Goal: Information Seeking & Learning: Learn about a topic

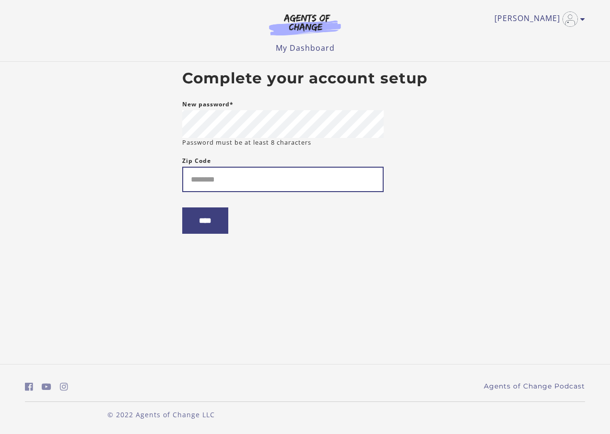
click at [193, 174] on input "Zip Code" at bounding box center [282, 179] width 201 height 25
type input "*****"
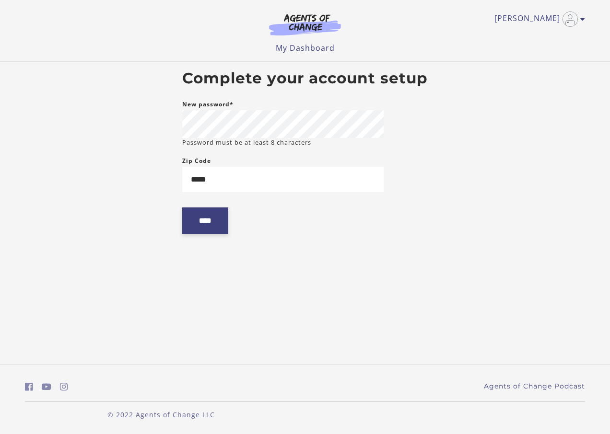
click at [209, 223] on input "****" at bounding box center [205, 220] width 46 height 26
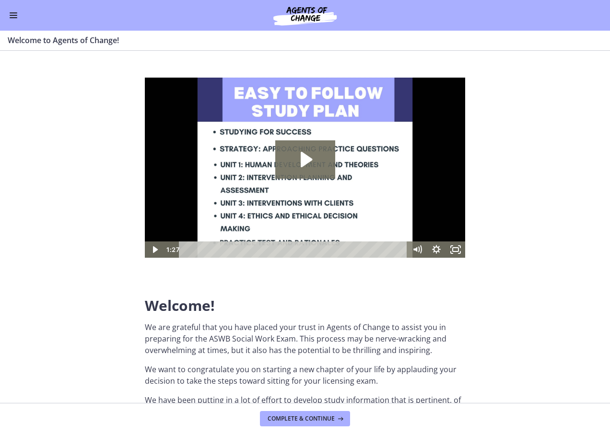
scroll to position [144, 0]
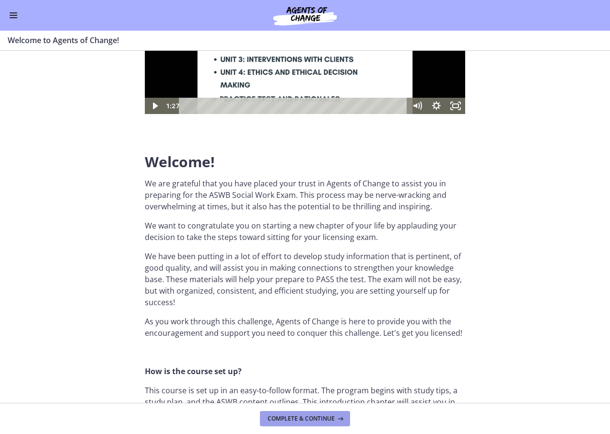
click at [295, 419] on span "Complete & continue" at bounding box center [300, 419] width 67 height 8
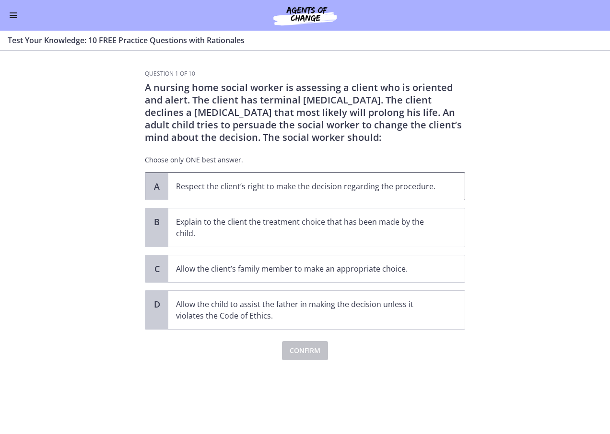
click at [280, 190] on p "Respect the client’s right to make the decision regarding the procedure." at bounding box center [307, 187] width 262 height 12
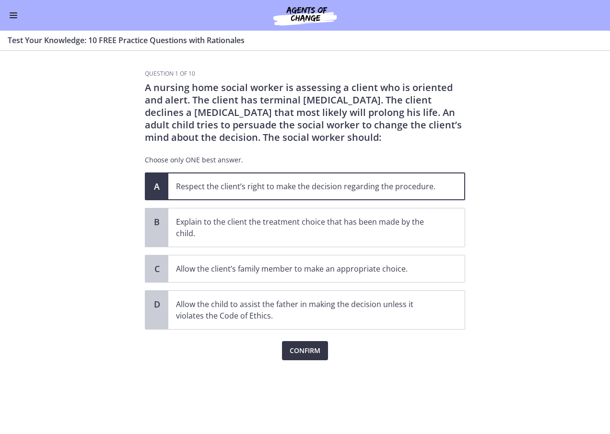
click at [312, 349] on span "Confirm" at bounding box center [304, 351] width 31 height 12
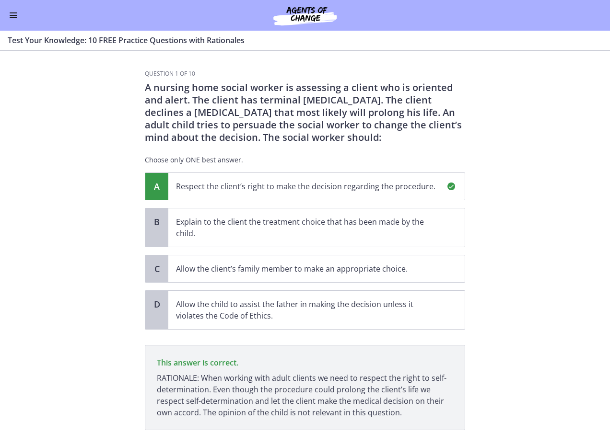
scroll to position [65, 0]
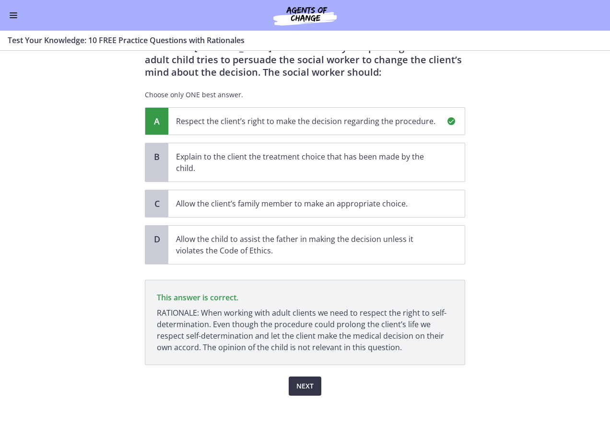
click at [298, 384] on span "Next" at bounding box center [304, 386] width 17 height 12
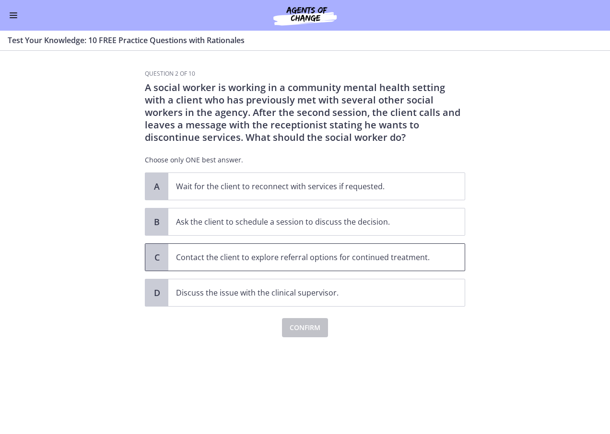
click at [369, 259] on p "Contact the client to explore referral options for continued treatment." at bounding box center [307, 258] width 262 height 12
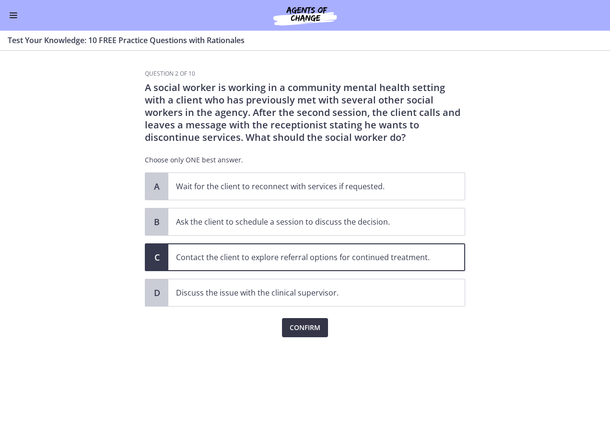
click at [315, 326] on span "Confirm" at bounding box center [304, 328] width 31 height 12
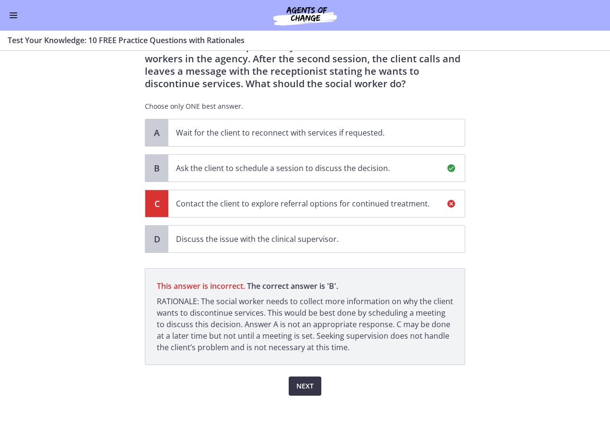
scroll to position [54, 0]
click at [302, 387] on span "Next" at bounding box center [304, 386] width 17 height 12
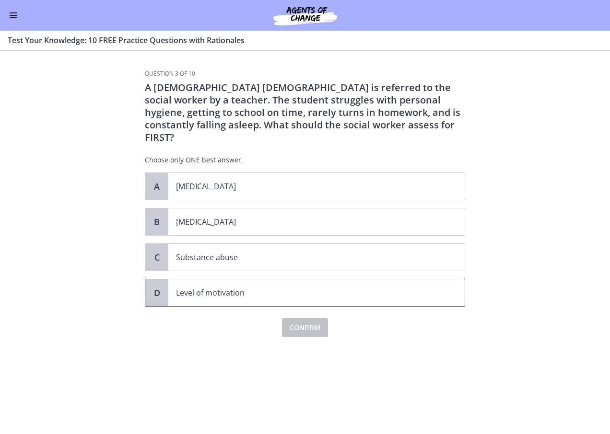
click at [223, 287] on p "Level of motivation" at bounding box center [307, 293] width 262 height 12
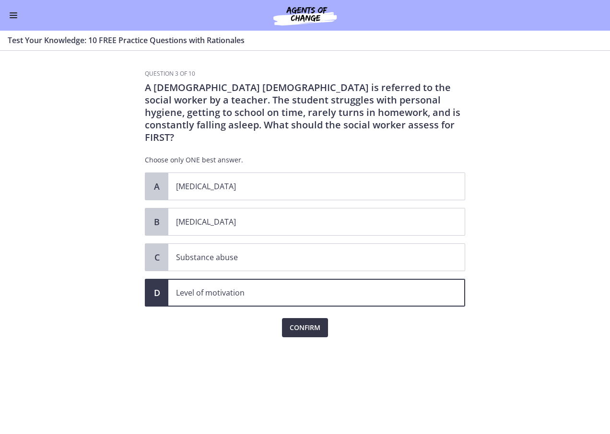
click at [311, 322] on span "Confirm" at bounding box center [304, 328] width 31 height 12
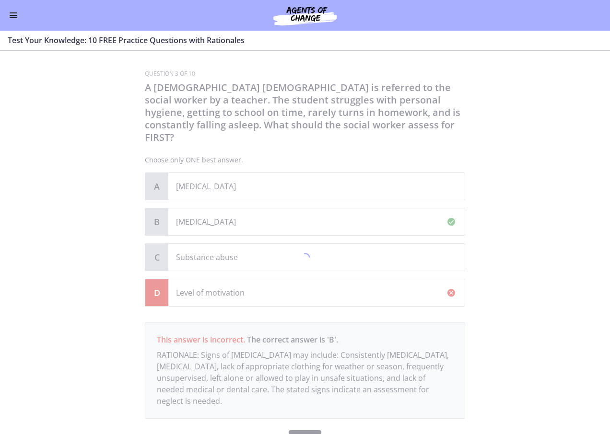
scroll to position [41, 0]
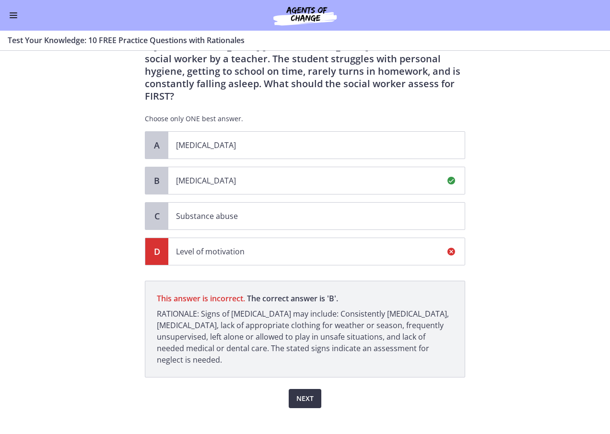
click at [304, 393] on span "Next" at bounding box center [304, 399] width 17 height 12
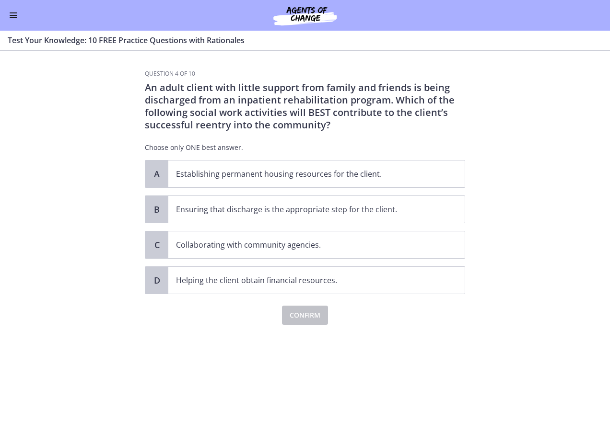
scroll to position [0, 0]
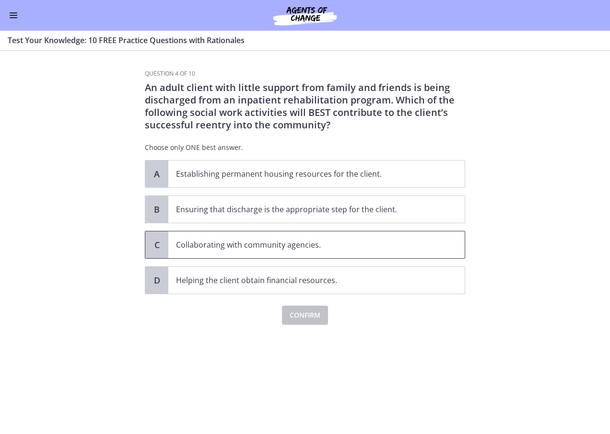
click at [292, 247] on p "Collaborating with community agencies." at bounding box center [307, 245] width 262 height 12
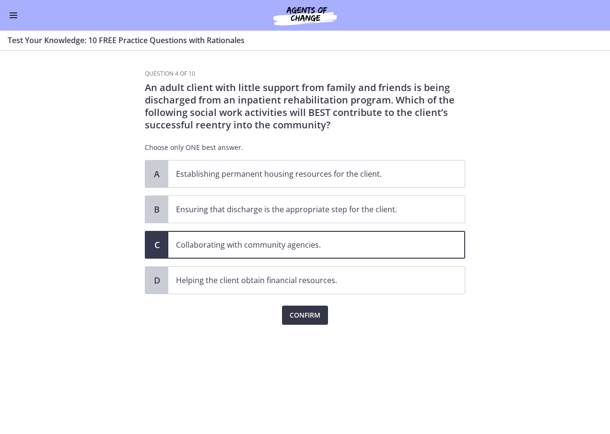
click at [302, 312] on span "Confirm" at bounding box center [304, 316] width 31 height 12
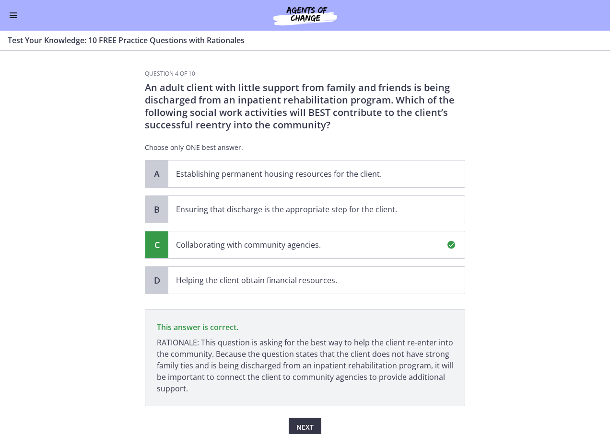
scroll to position [41, 0]
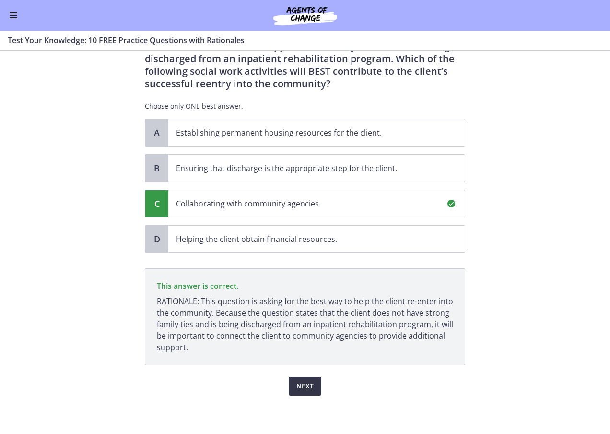
click at [310, 386] on button "Next" at bounding box center [304, 386] width 33 height 19
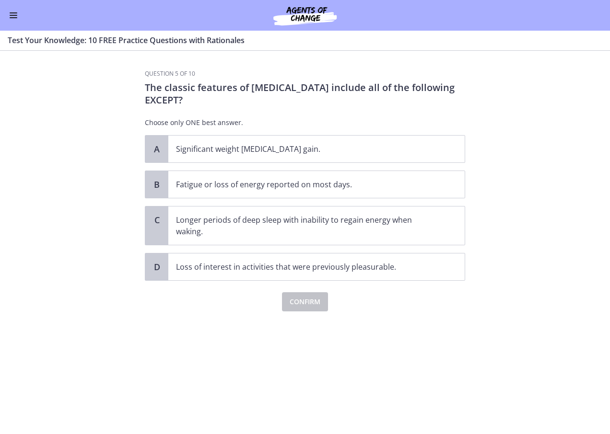
scroll to position [0, 0]
drag, startPoint x: 310, startPoint y: 380, endPoint x: 236, endPoint y: 381, distance: 73.3
click at [236, 381] on div "Question 5 of 10 The classic features of depression include all of the followin…" at bounding box center [304, 252] width 335 height 364
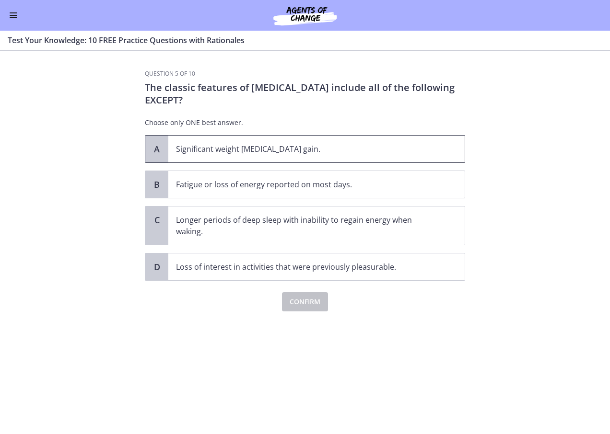
click at [283, 149] on p "Significant weight loss or weight gain." at bounding box center [307, 149] width 262 height 12
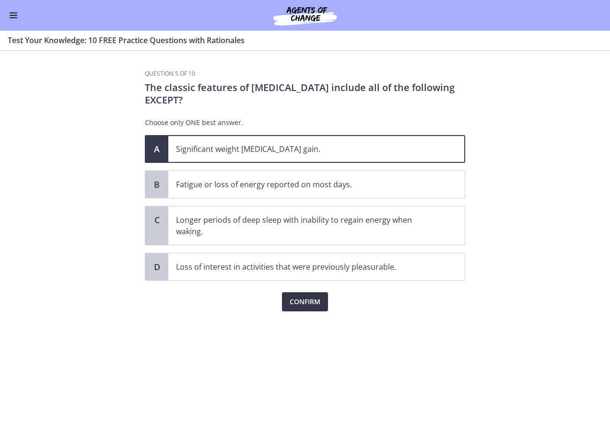
click at [308, 303] on span "Confirm" at bounding box center [304, 302] width 31 height 12
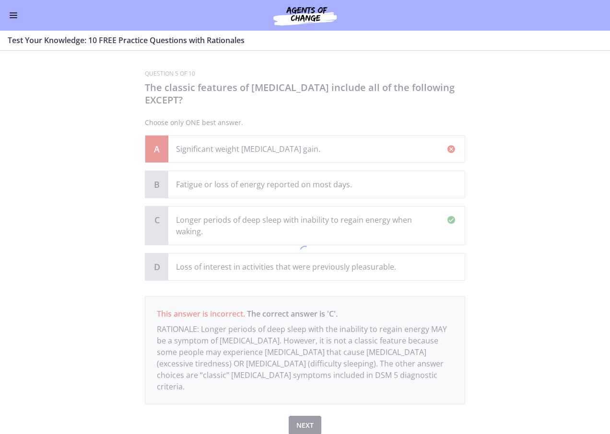
scroll to position [28, 0]
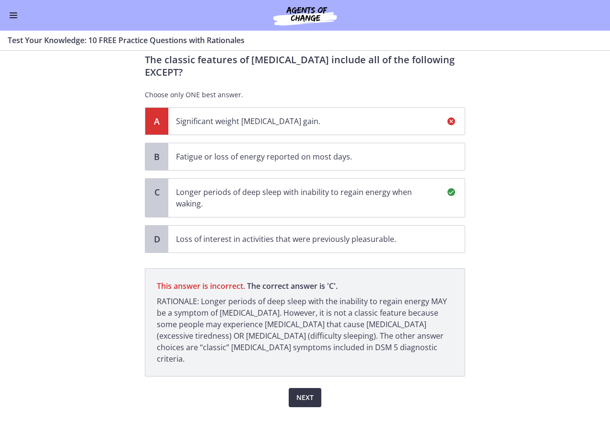
click at [304, 392] on span "Next" at bounding box center [304, 398] width 17 height 12
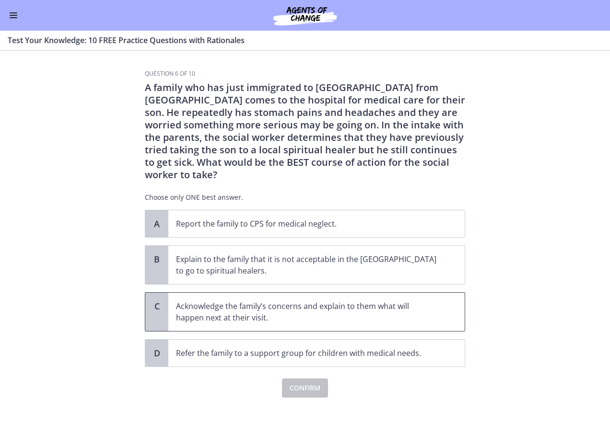
click at [323, 305] on p "Acknowledge the family’s concerns and explain to them what will happen next at …" at bounding box center [307, 311] width 262 height 23
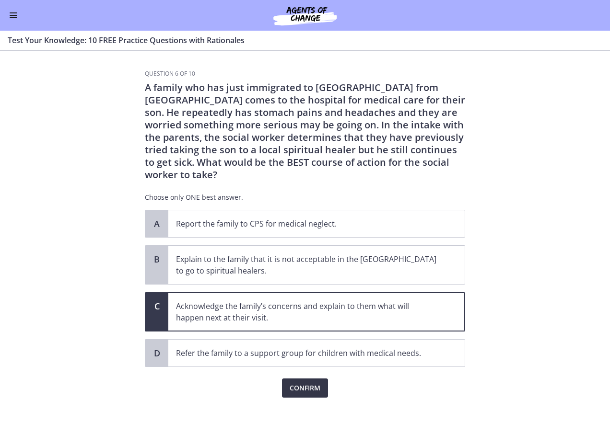
click at [303, 382] on span "Confirm" at bounding box center [304, 388] width 31 height 12
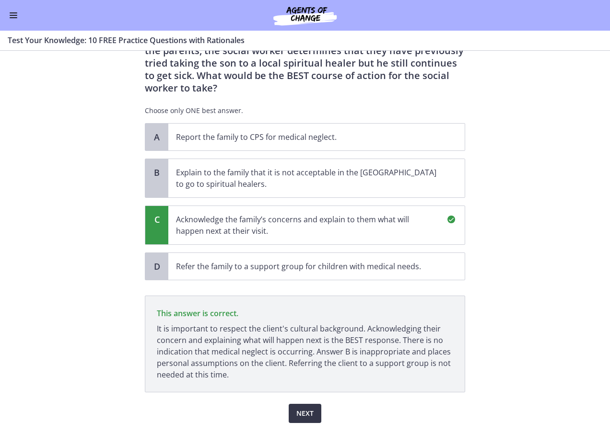
scroll to position [102, 0]
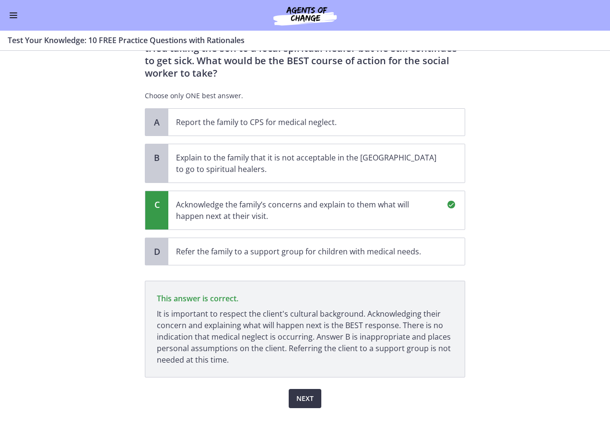
click at [292, 389] on button "Next" at bounding box center [304, 398] width 33 height 19
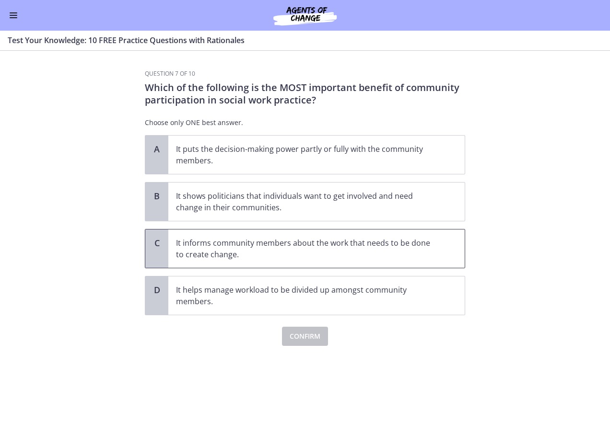
click at [369, 245] on p "It informs community members about the work that needs to be done to create cha…" at bounding box center [307, 248] width 262 height 23
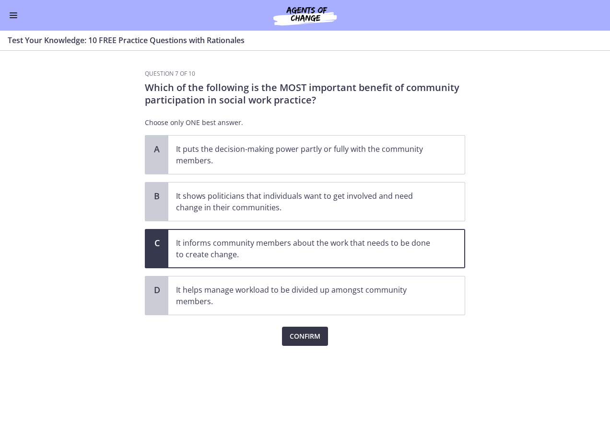
click at [311, 334] on span "Confirm" at bounding box center [304, 337] width 31 height 12
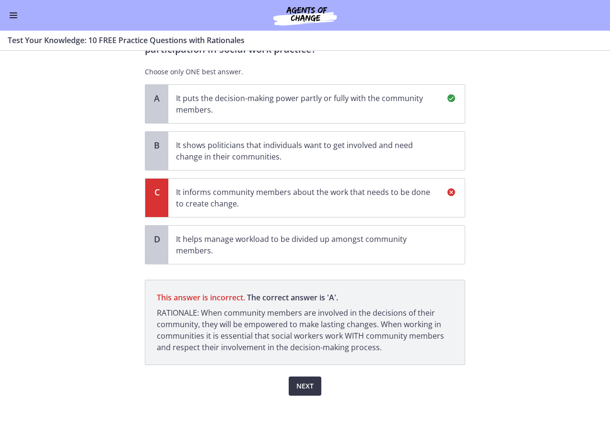
scroll to position [51, 0]
click at [308, 385] on span "Next" at bounding box center [304, 386] width 17 height 12
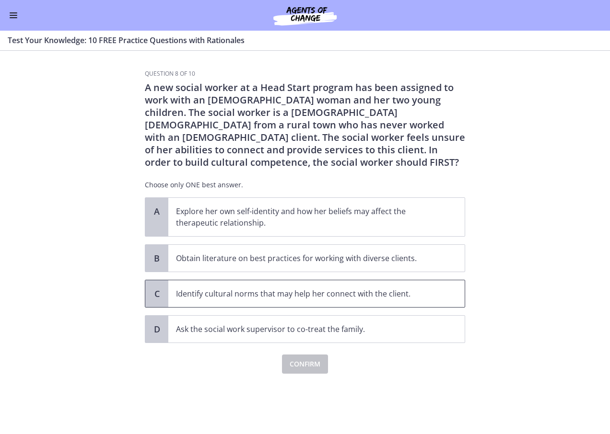
click at [344, 299] on span "Identify cultural norms that may help her connect with the client." at bounding box center [316, 293] width 296 height 27
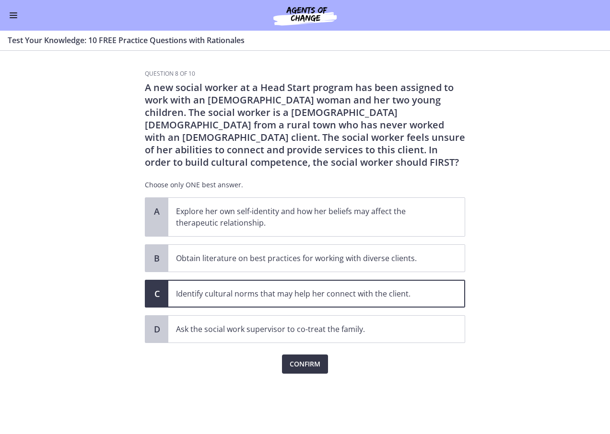
click at [302, 367] on span "Confirm" at bounding box center [304, 364] width 31 height 12
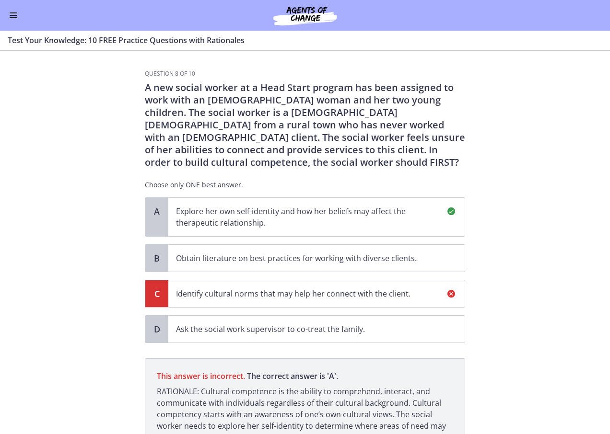
scroll to position [90, 0]
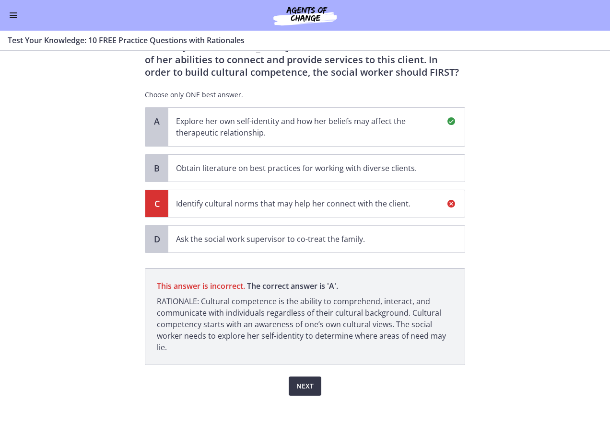
click at [308, 387] on span "Next" at bounding box center [304, 386] width 17 height 12
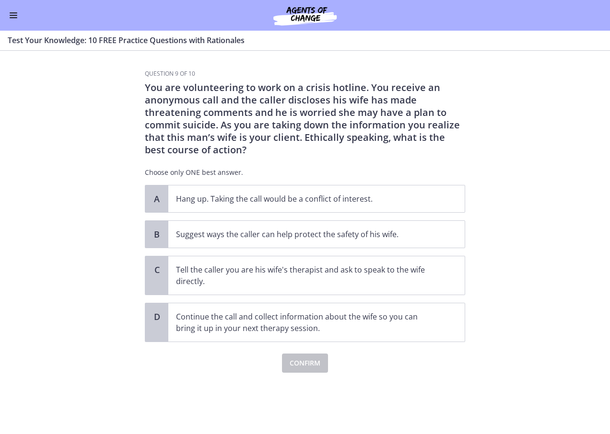
scroll to position [0, 0]
click at [306, 237] on p "Suggest ways the caller can help protect the safety of his wife." at bounding box center [307, 235] width 262 height 12
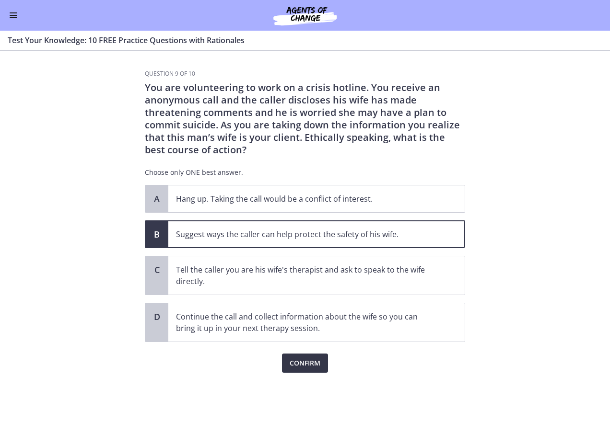
click at [305, 363] on span "Confirm" at bounding box center [304, 363] width 31 height 12
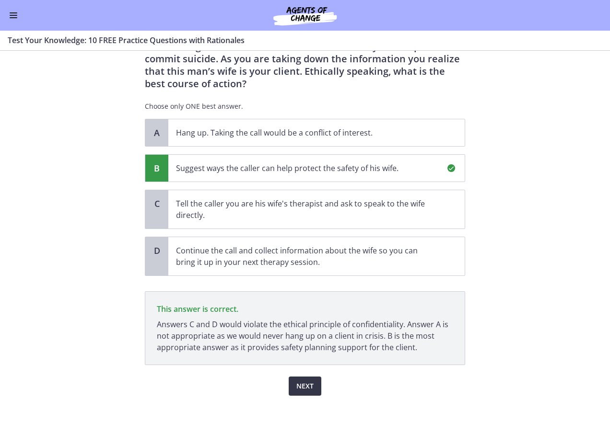
scroll to position [66, 0]
click at [291, 389] on button "Next" at bounding box center [304, 386] width 33 height 19
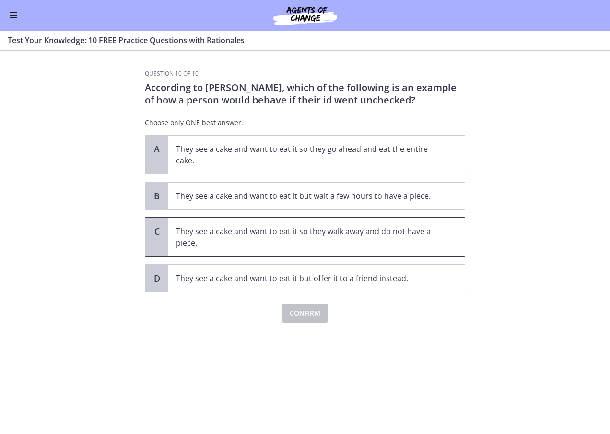
click at [363, 234] on p "They see a cake and want to eat it so they walk away and do not have a piece." at bounding box center [307, 237] width 262 height 23
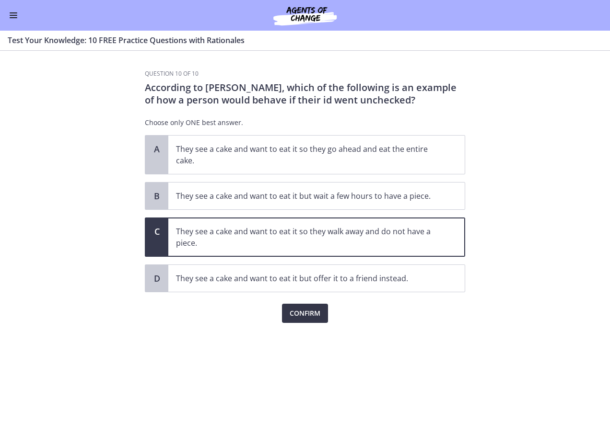
click at [304, 314] on span "Confirm" at bounding box center [304, 314] width 31 height 12
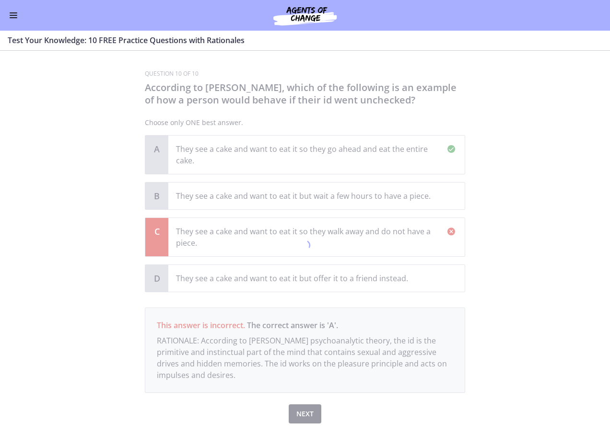
scroll to position [28, 0]
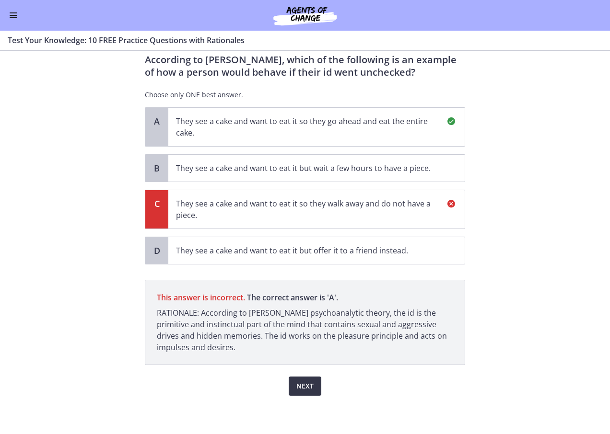
click at [302, 383] on span "Next" at bounding box center [304, 386] width 17 height 12
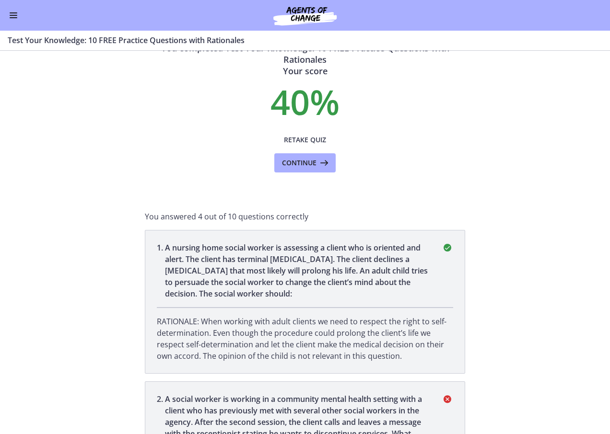
scroll to position [0, 0]
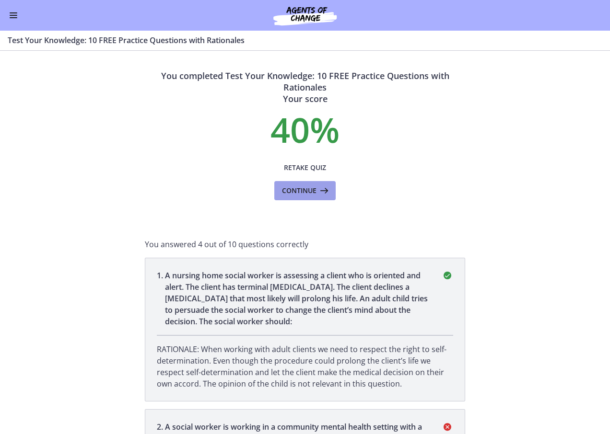
click at [297, 193] on span "Continue" at bounding box center [299, 191] width 35 height 12
